Goal: Transaction & Acquisition: Purchase product/service

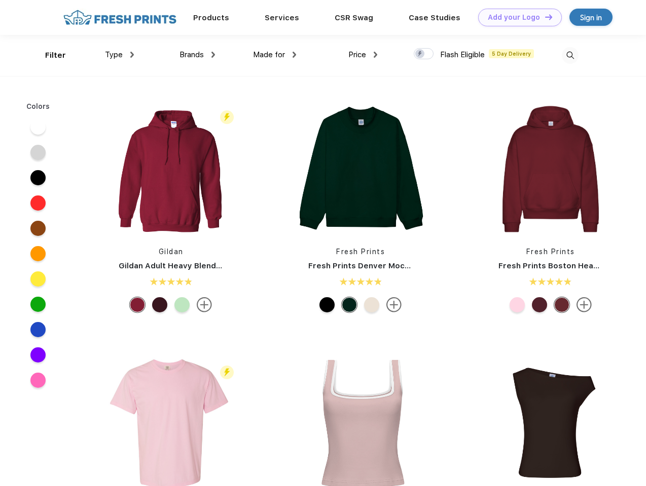
scroll to position [1, 0]
click at [516, 17] on link "Add your Logo Design Tool" at bounding box center [520, 18] width 84 height 18
click at [0, 0] on div "Design Tool" at bounding box center [0, 0] width 0 height 0
click at [544, 17] on link "Add your Logo Design Tool" at bounding box center [520, 18] width 84 height 18
click at [49, 55] on div "Filter" at bounding box center [55, 56] width 21 height 12
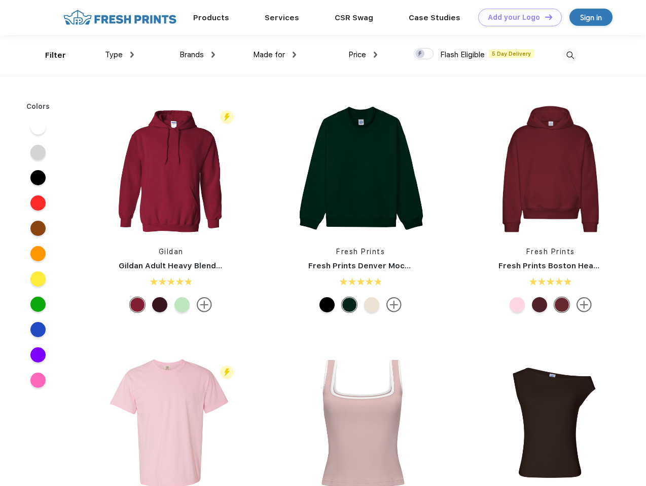
click at [120, 55] on span "Type" at bounding box center [114, 54] width 18 height 9
click at [197, 55] on span "Brands" at bounding box center [191, 54] width 24 height 9
click at [275, 55] on span "Made for" at bounding box center [269, 54] width 32 height 9
click at [363, 55] on span "Price" at bounding box center [357, 54] width 18 height 9
click at [424, 54] on div at bounding box center [423, 53] width 20 height 11
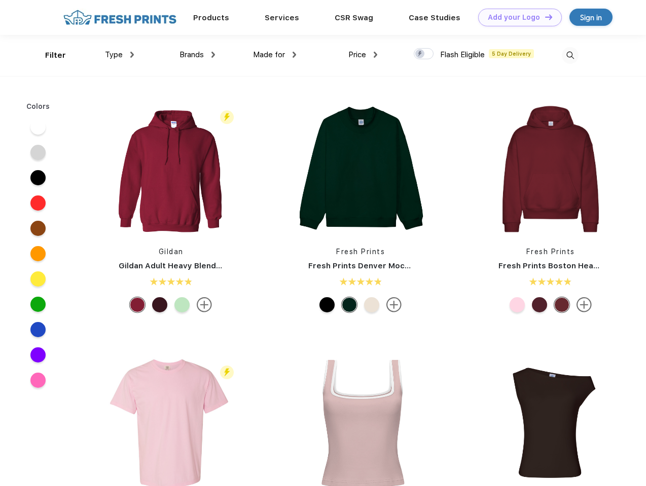
click at [420, 54] on input "checkbox" at bounding box center [416, 51] width 7 height 7
click at [570, 55] on img at bounding box center [569, 55] width 17 height 17
